Goal: Task Accomplishment & Management: Manage account settings

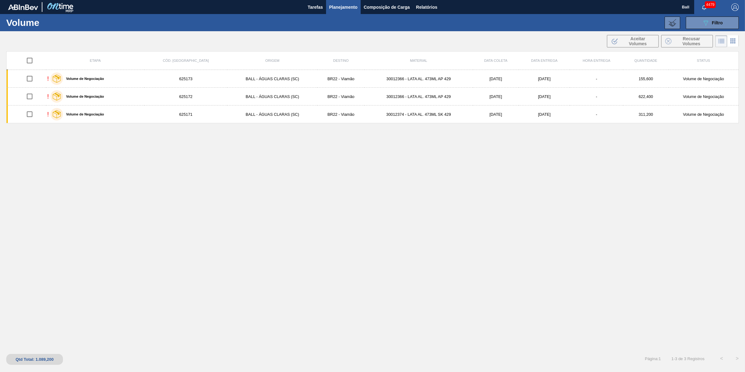
drag, startPoint x: 441, startPoint y: 209, endPoint x: 435, endPoint y: 209, distance: 6.2
click at [441, 209] on div "Etapa Cód. Pedido Origem Destino Material Data [PERSON_NAME] Data entrega Hora …" at bounding box center [372, 199] width 733 height 297
click at [424, 7] on span "Relatórios" at bounding box center [426, 6] width 21 height 7
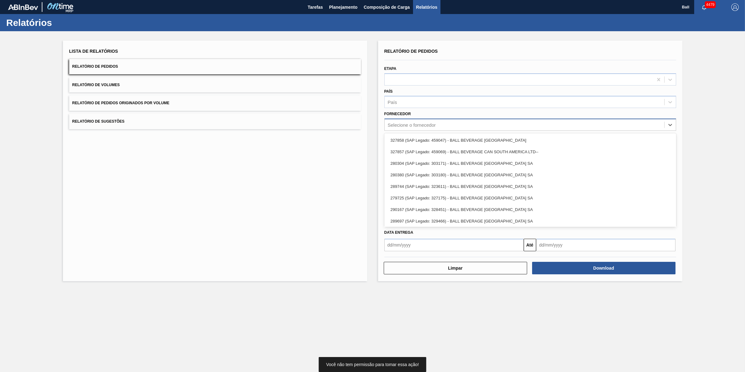
click at [424, 128] on div "Selecione o fornecedor" at bounding box center [525, 124] width 280 height 9
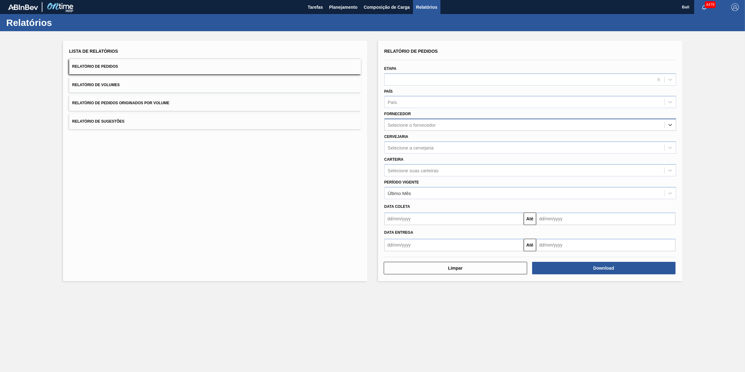
click at [426, 125] on div "Selecione o fornecedor" at bounding box center [412, 124] width 48 height 5
click at [417, 143] on div "Selecione a cervejaria" at bounding box center [525, 147] width 280 height 9
type input "agudo"
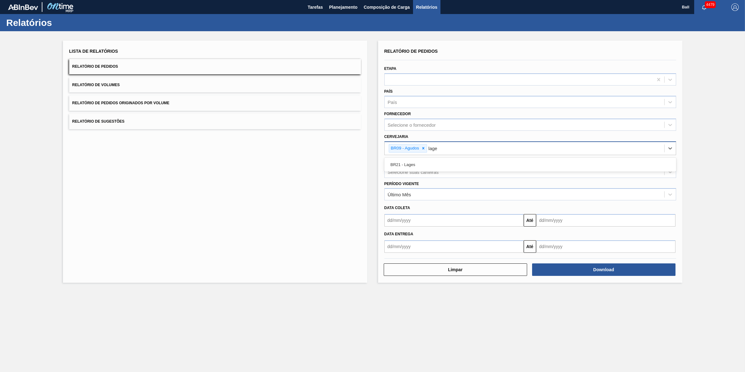
type input "lages"
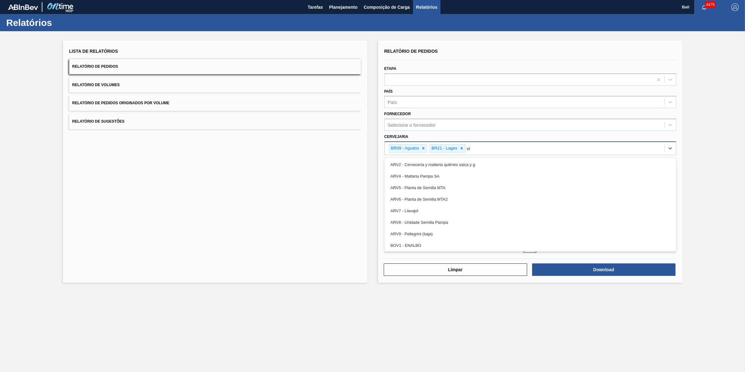
type input "via"
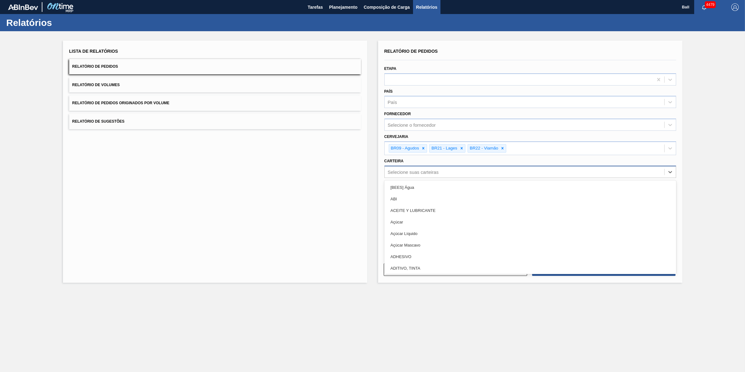
click at [436, 170] on div "Selecione suas carteiras" at bounding box center [413, 171] width 51 height 5
type input "lata"
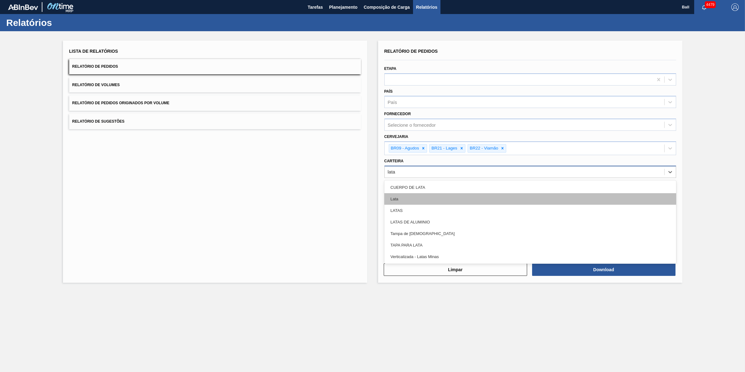
click at [421, 201] on div "Lata" at bounding box center [531, 199] width 292 height 12
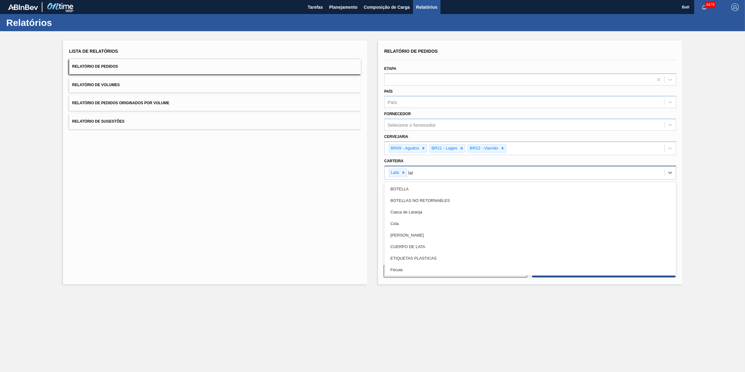
type input "latas"
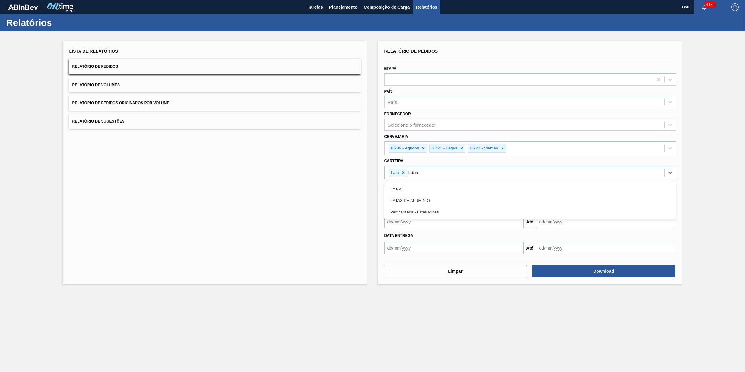
click at [421, 201] on div "LATAS DE ALUMINIO" at bounding box center [531, 201] width 292 height 12
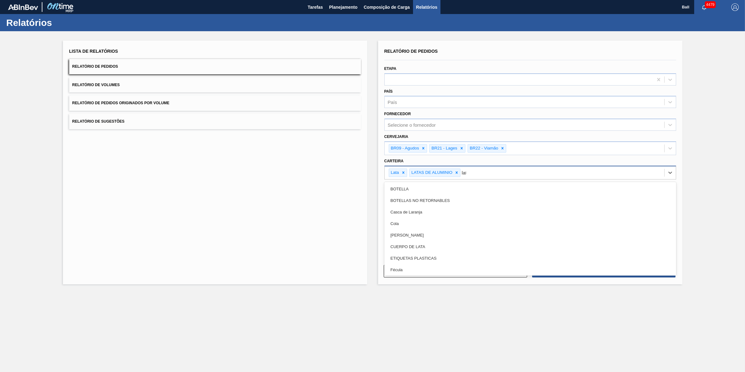
type input "lata"
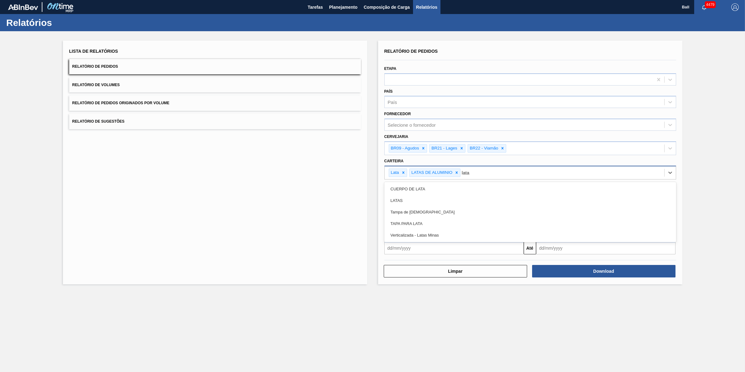
click at [421, 201] on div "LATAS" at bounding box center [531, 201] width 292 height 12
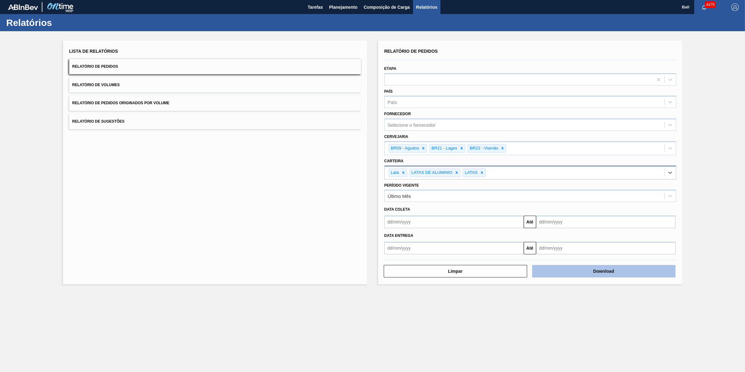
click at [601, 270] on button "Download" at bounding box center [603, 271] width 143 height 12
click at [161, 88] on button "Relatório de Volumes" at bounding box center [215, 84] width 292 height 15
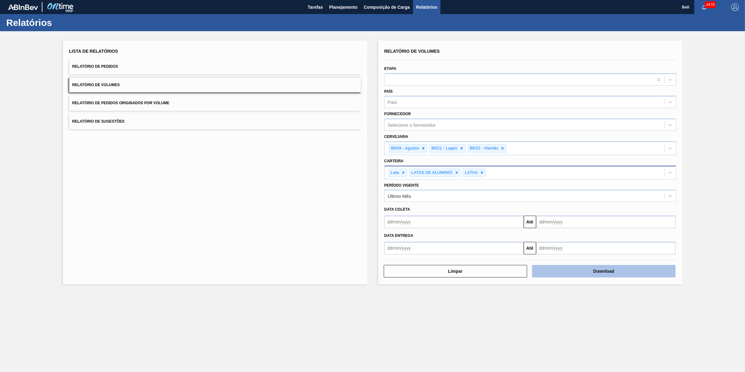
click at [602, 273] on button "Download" at bounding box center [603, 271] width 143 height 12
click at [713, 82] on div "Lista de Relatórios Relatório de Pedidos Relatório de Volumes Relatório de Pedi…" at bounding box center [372, 161] width 745 height 261
click at [620, 274] on button "Download" at bounding box center [603, 271] width 143 height 12
click at [398, 331] on main "Tarefas Planejamento Composição de Carga Relatórios Ball 4479 Marcar todas como…" at bounding box center [372, 186] width 745 height 372
drag, startPoint x: 423, startPoint y: 331, endPoint x: 243, endPoint y: 306, distance: 181.4
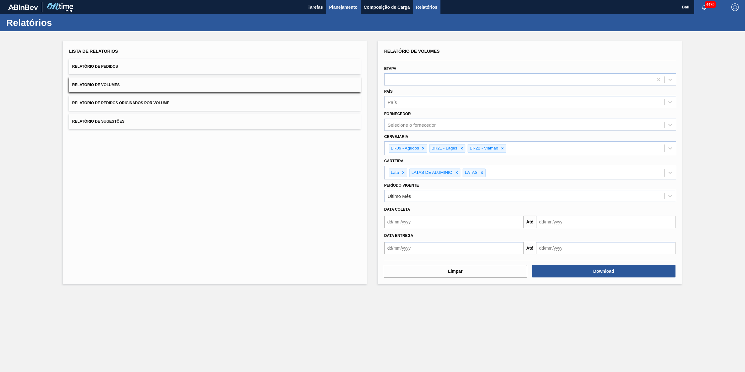
click at [340, 9] on span "Planejamento" at bounding box center [343, 6] width 28 height 7
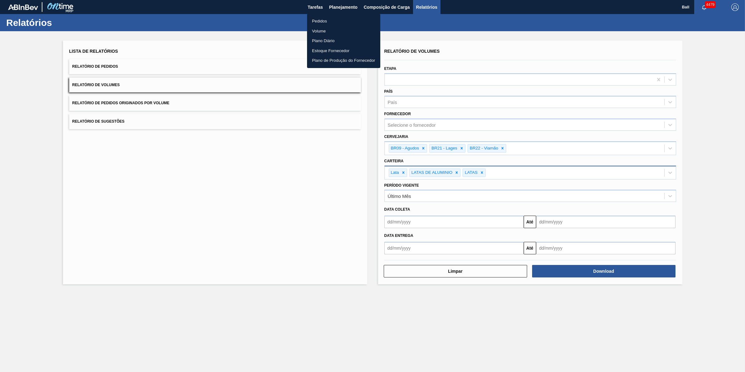
click at [324, 27] on li "Volume" at bounding box center [343, 31] width 73 height 10
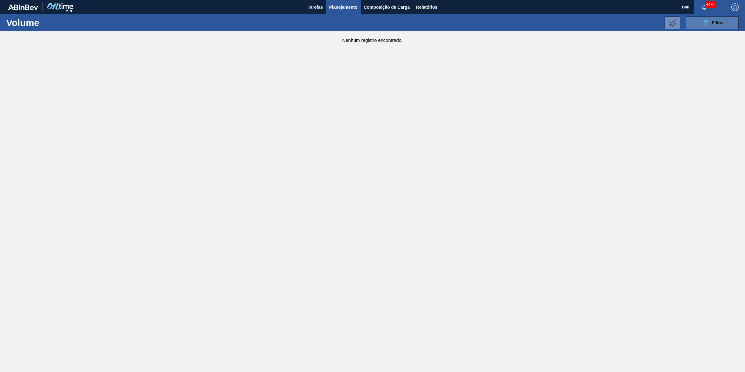
click at [703, 20] on icon "089F7B8B-B2A5-4AFE-B5C0-19BA573D28AC" at bounding box center [705, 22] width 7 height 7
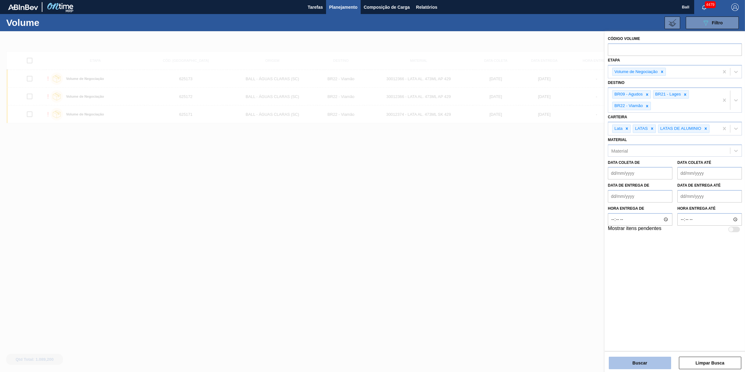
click at [649, 358] on button "Buscar" at bounding box center [640, 362] width 62 height 12
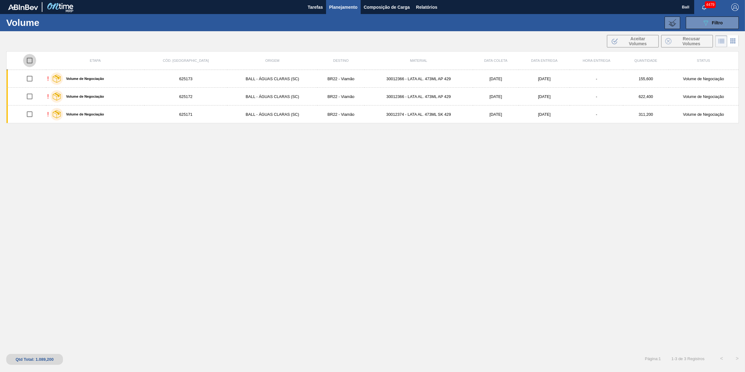
click at [28, 57] on input "checkbox" at bounding box center [29, 60] width 13 height 13
checkbox input "true"
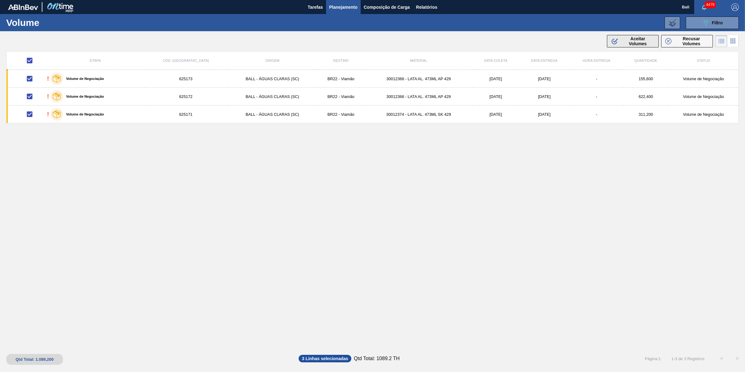
click at [632, 36] on span "Aceitar Volumes" at bounding box center [638, 41] width 34 height 10
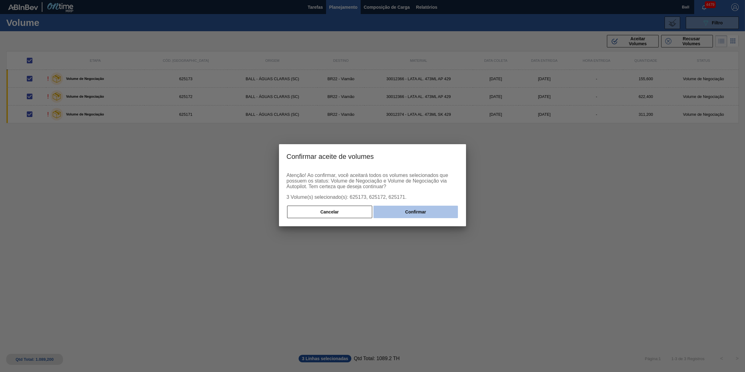
click at [421, 211] on button "Confirmar" at bounding box center [416, 212] width 85 height 12
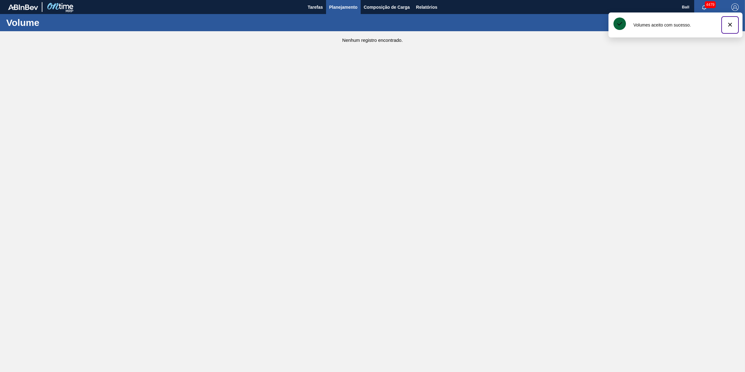
click at [730, 23] on icon "botão de ícone" at bounding box center [730, 24] width 7 height 7
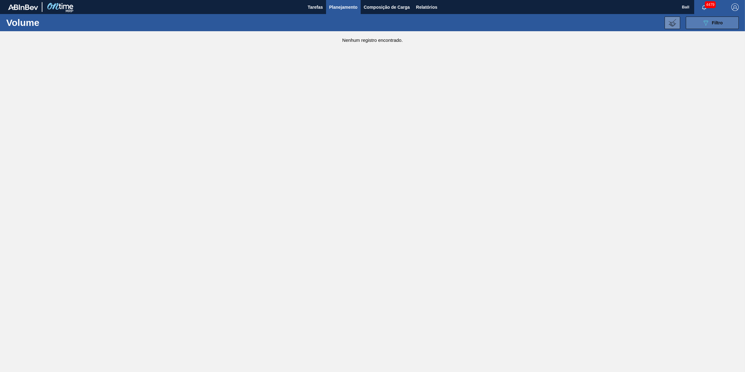
click at [710, 21] on div "089F7B8B-B2A5-4AFE-B5C0-19BA573D28AC Filtro" at bounding box center [712, 22] width 21 height 7
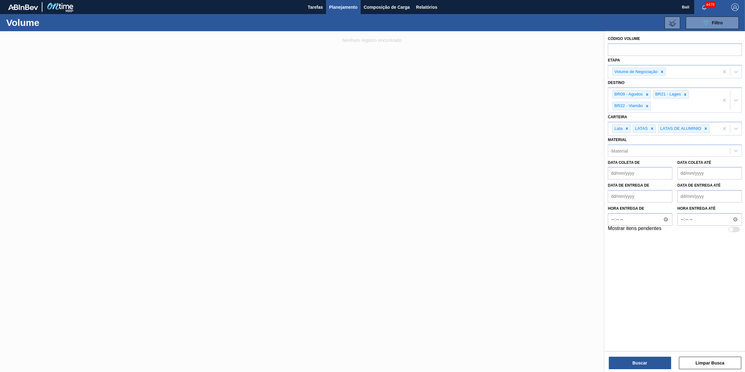
click at [455, 125] on div at bounding box center [372, 217] width 745 height 372
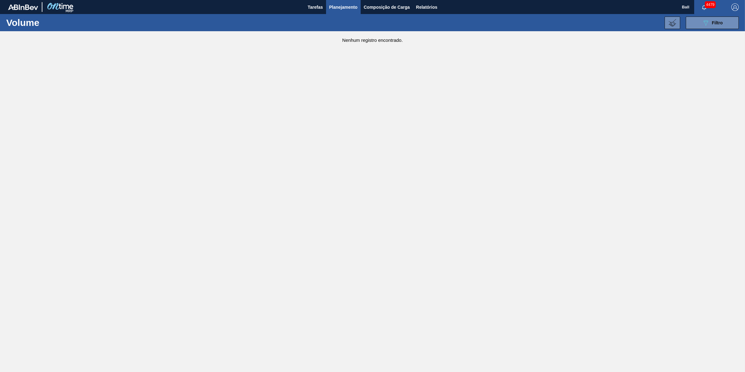
click at [335, 2] on button "Planejamento" at bounding box center [343, 7] width 35 height 14
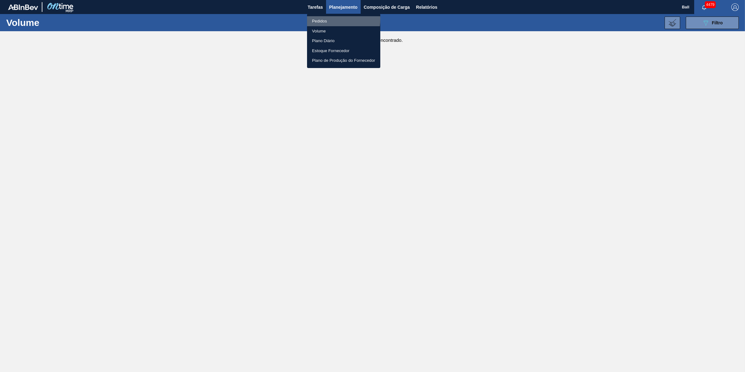
click at [321, 19] on li "Pedidos" at bounding box center [343, 21] width 73 height 10
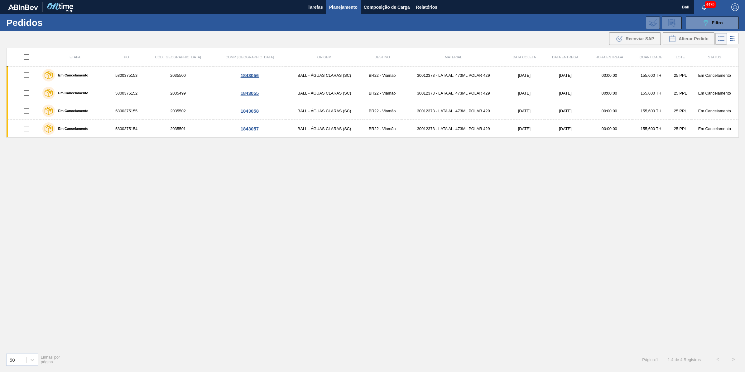
click at [30, 56] on input "checkbox" at bounding box center [26, 57] width 13 height 13
checkbox input "true"
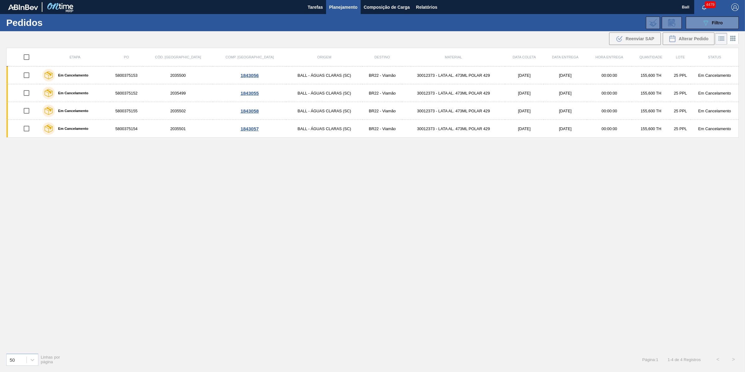
checkbox input "true"
click at [311, 7] on span "Tarefas" at bounding box center [315, 6] width 15 height 7
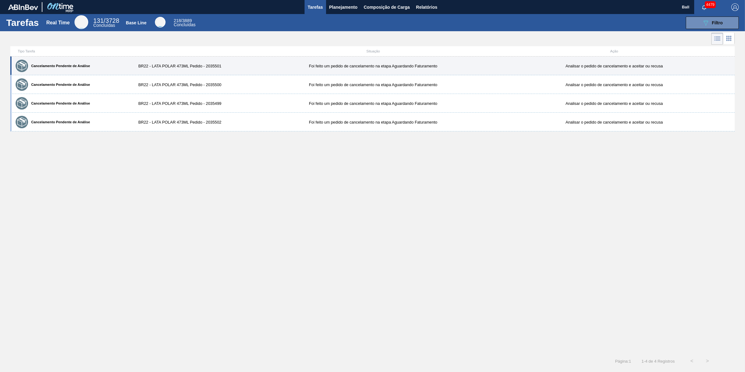
click at [234, 65] on div "BR22 - LATA POLAR 473ML Pedido - 2035501" at bounding box center [192, 66] width 121 height 5
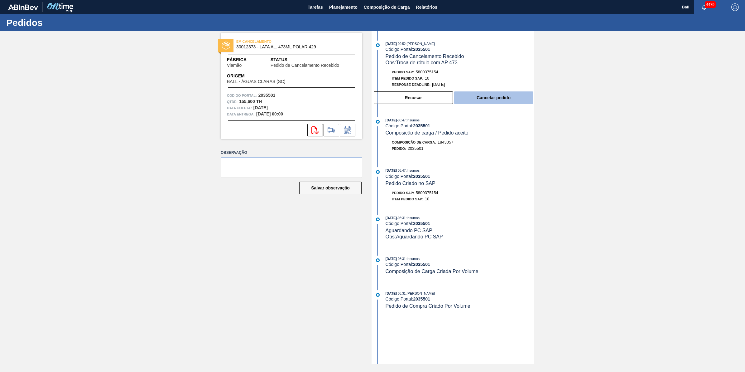
click at [472, 97] on button "Cancelar pedido" at bounding box center [493, 97] width 79 height 12
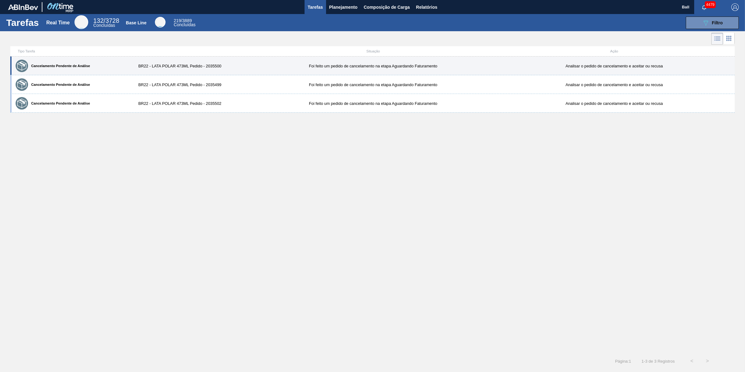
click at [99, 63] on div "Cancelamento Pendente de Análise" at bounding box center [72, 66] width 116 height 16
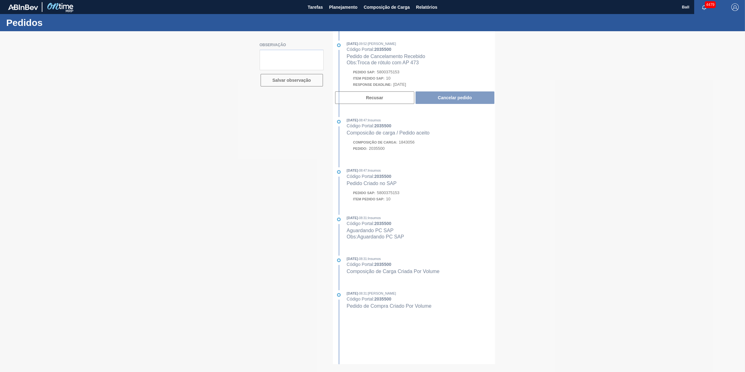
click at [441, 99] on div at bounding box center [372, 201] width 745 height 341
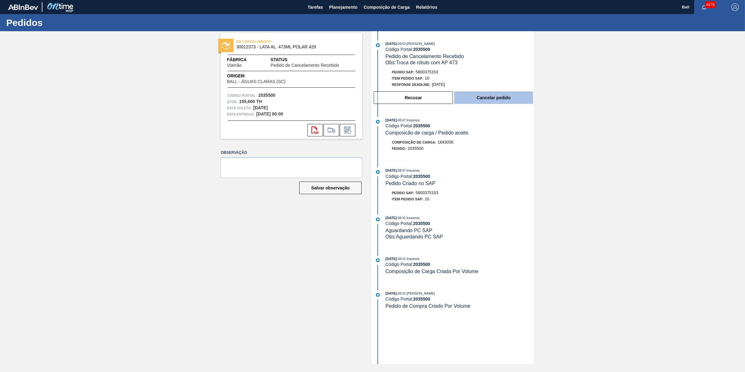
click at [495, 96] on button "Cancelar pedido" at bounding box center [493, 97] width 79 height 12
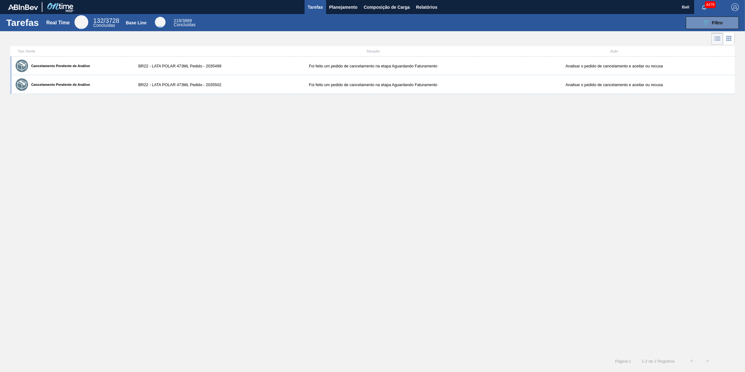
click at [720, 37] on icon at bounding box center [717, 38] width 7 height 7
click at [732, 37] on icon at bounding box center [728, 38] width 7 height 7
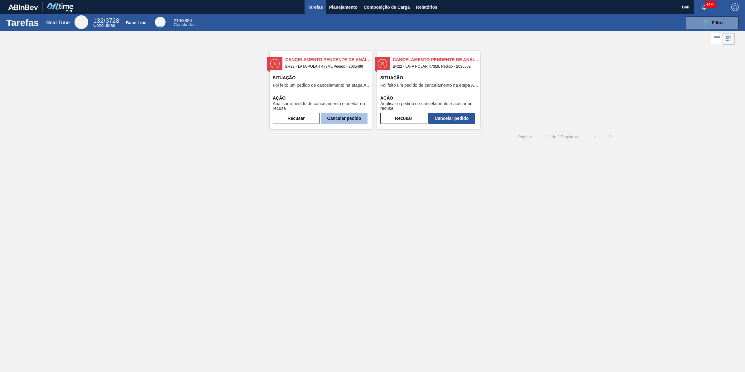
click at [344, 119] on button "Cancelar pedido" at bounding box center [344, 118] width 47 height 11
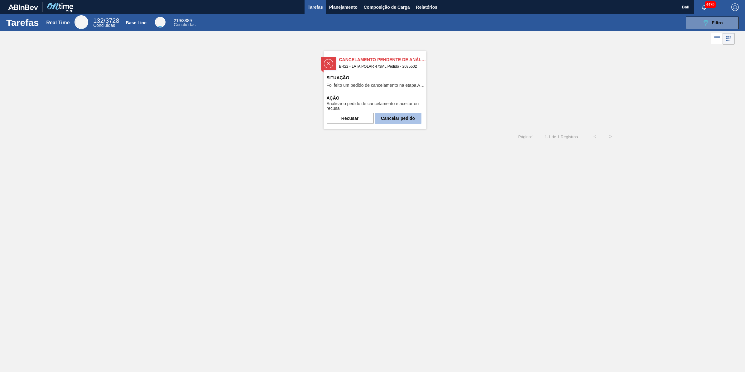
click at [420, 118] on button "Cancelar pedido" at bounding box center [398, 118] width 47 height 11
